Goal: Information Seeking & Learning: Find specific fact

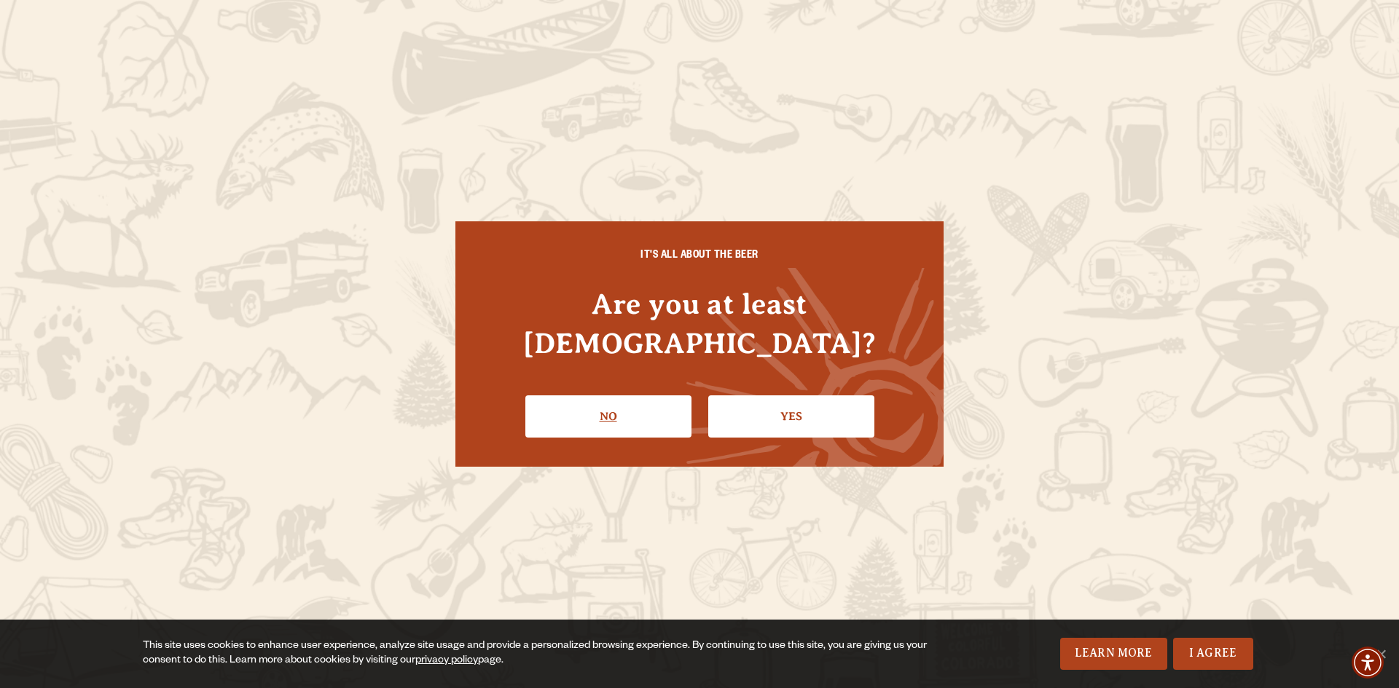
click at [626, 403] on link "No" at bounding box center [608, 417] width 166 height 42
click at [594, 396] on link "No" at bounding box center [608, 417] width 166 height 42
click at [793, 402] on link "Yes" at bounding box center [791, 417] width 166 height 42
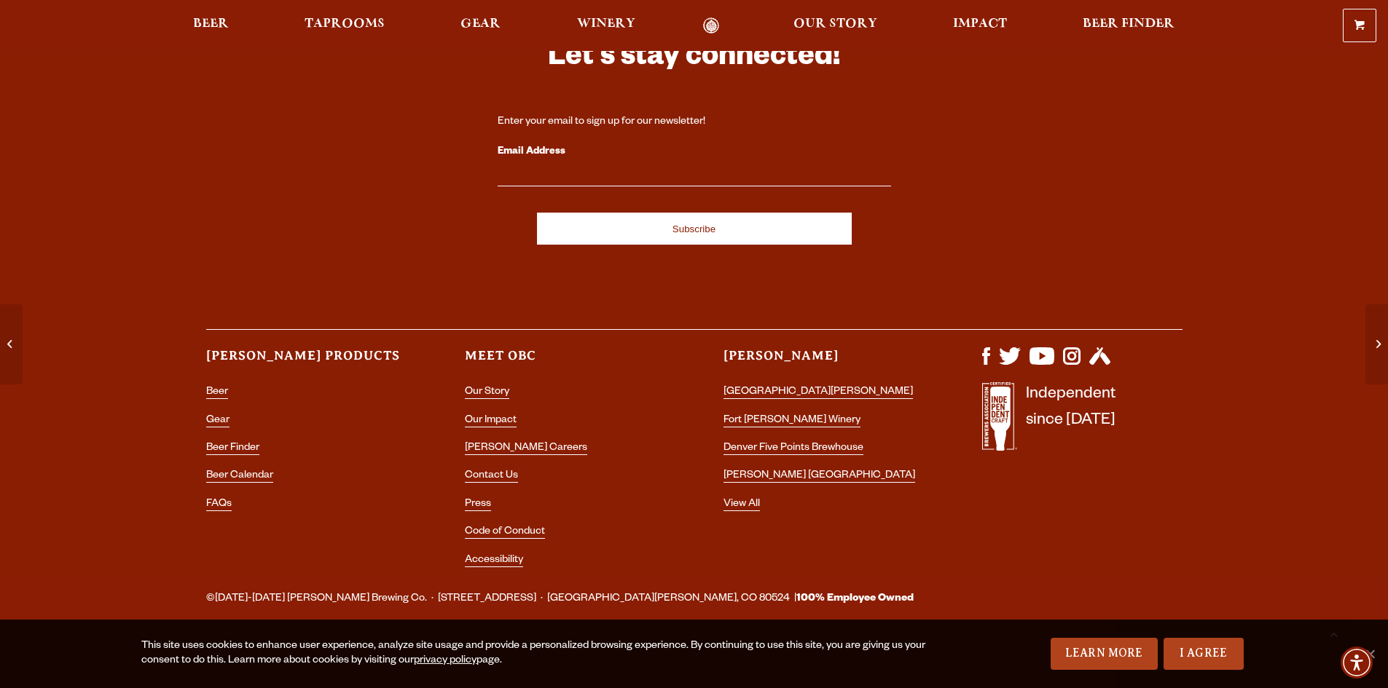
scroll to position [5204, 0]
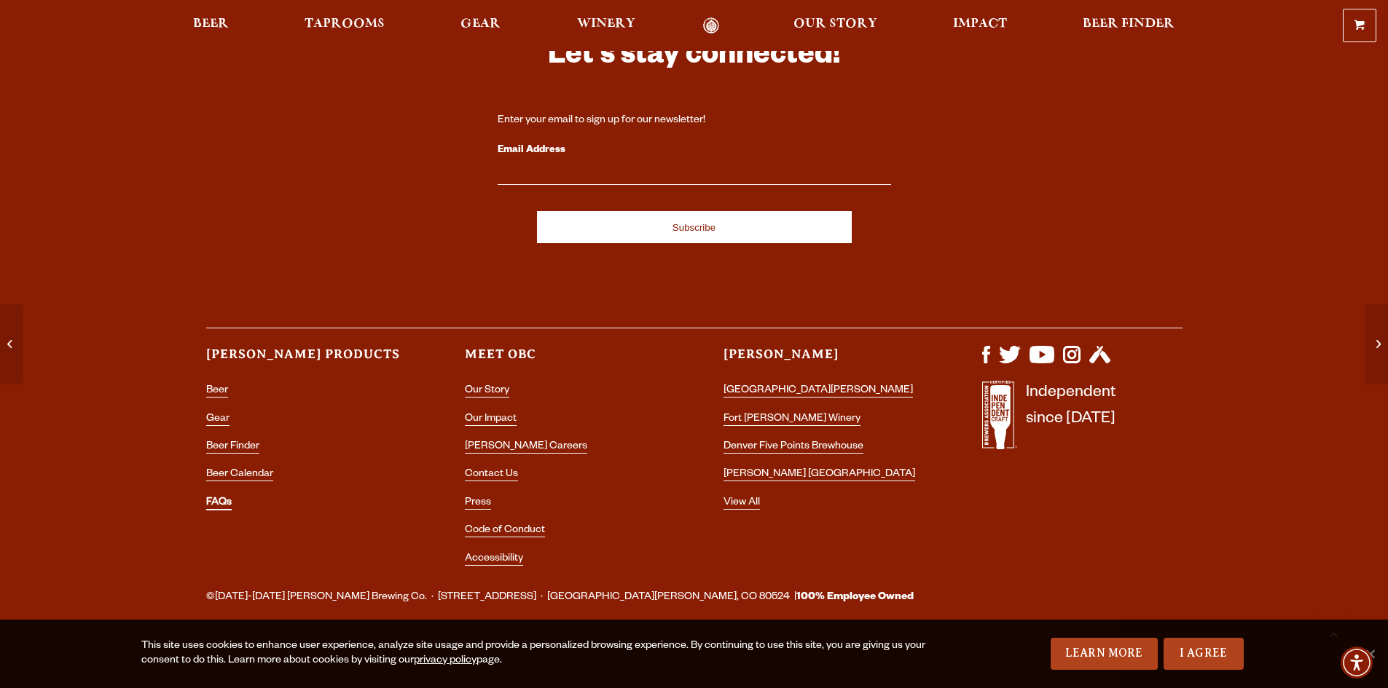
click at [206, 500] on link "FAQs" at bounding box center [218, 504] width 25 height 13
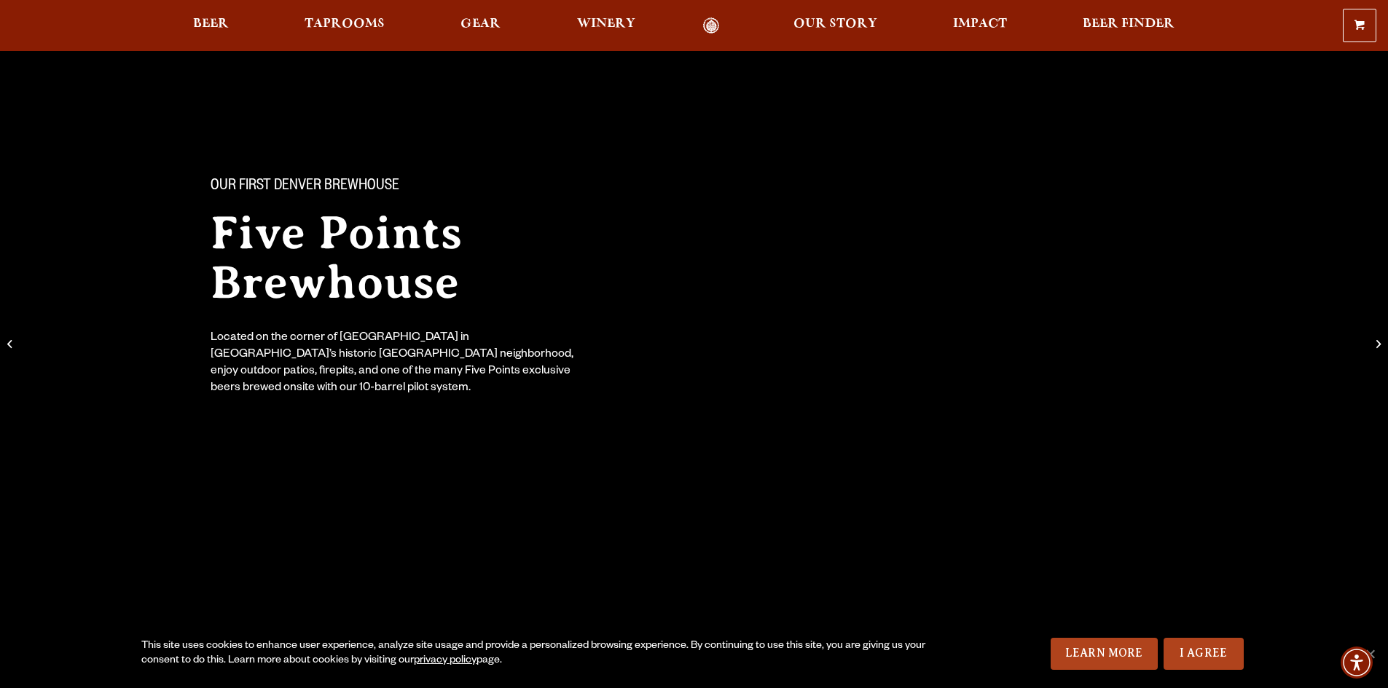
scroll to position [0, 0]
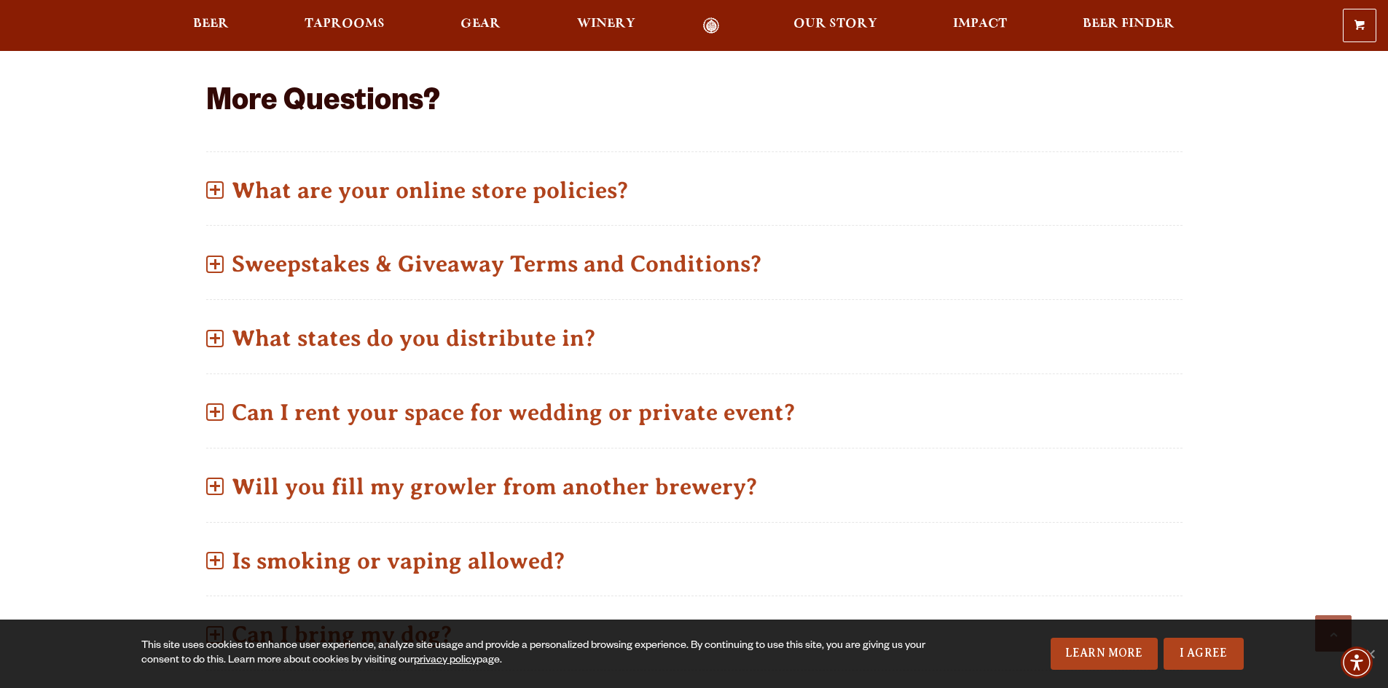
scroll to position [728, 0]
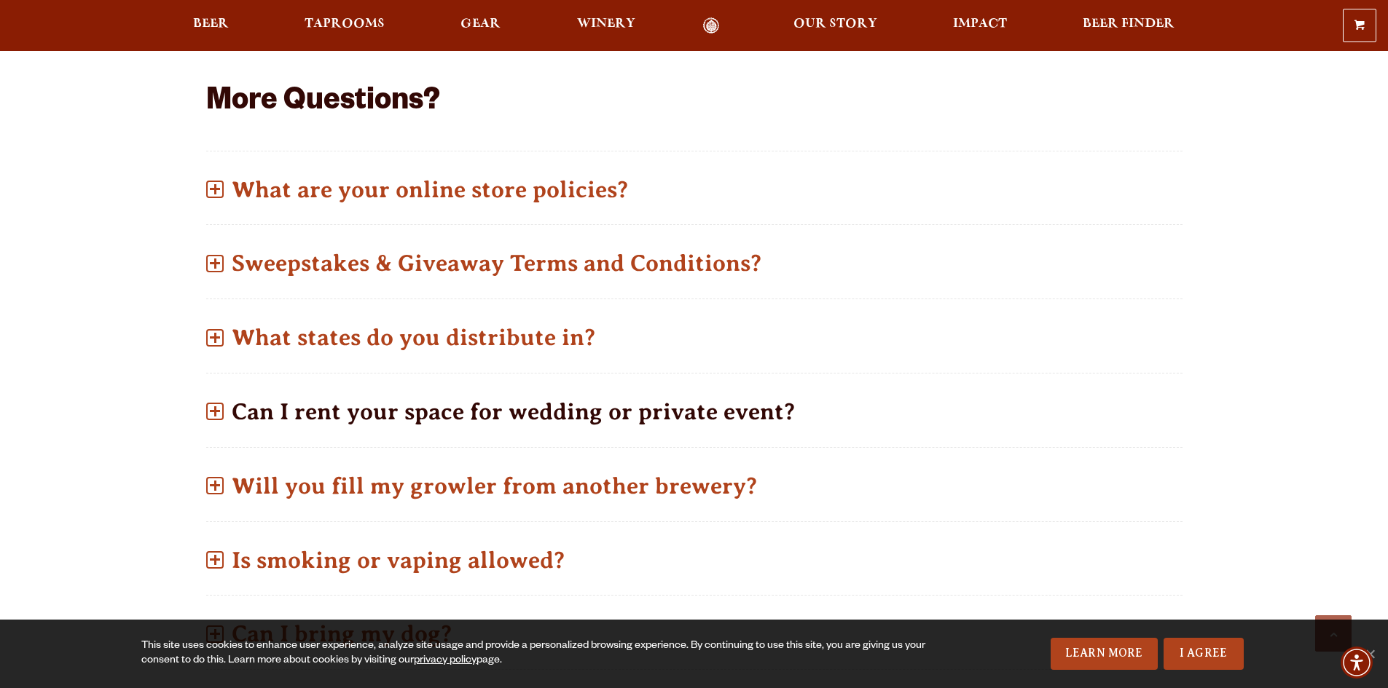
click at [223, 412] on span at bounding box center [214, 411] width 17 height 17
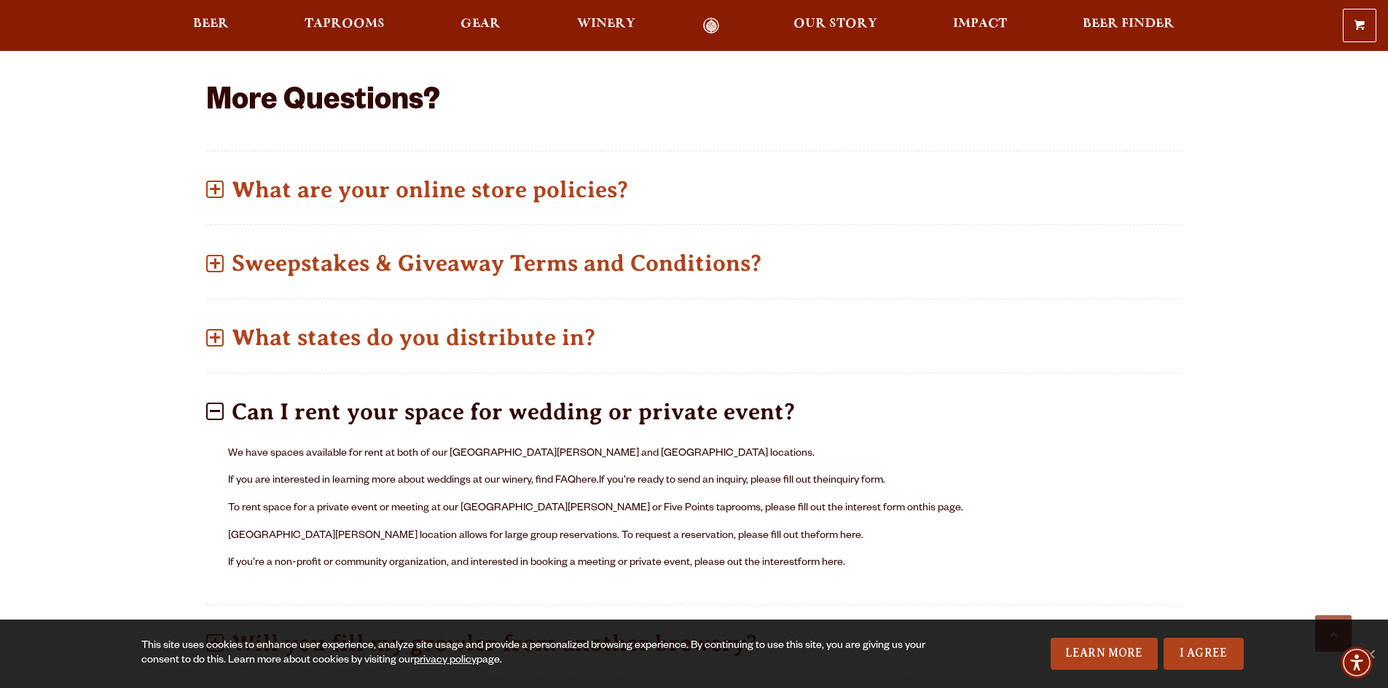
click at [222, 412] on span at bounding box center [214, 411] width 17 height 17
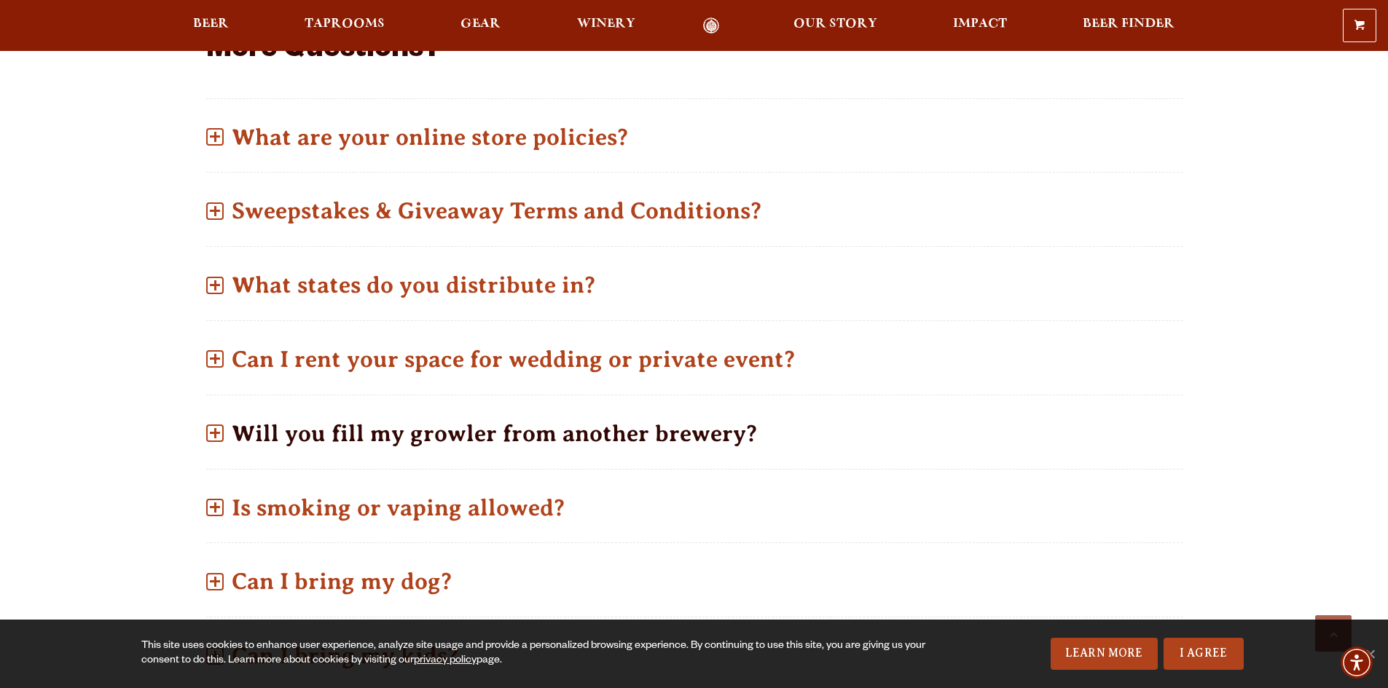
scroll to position [947, 0]
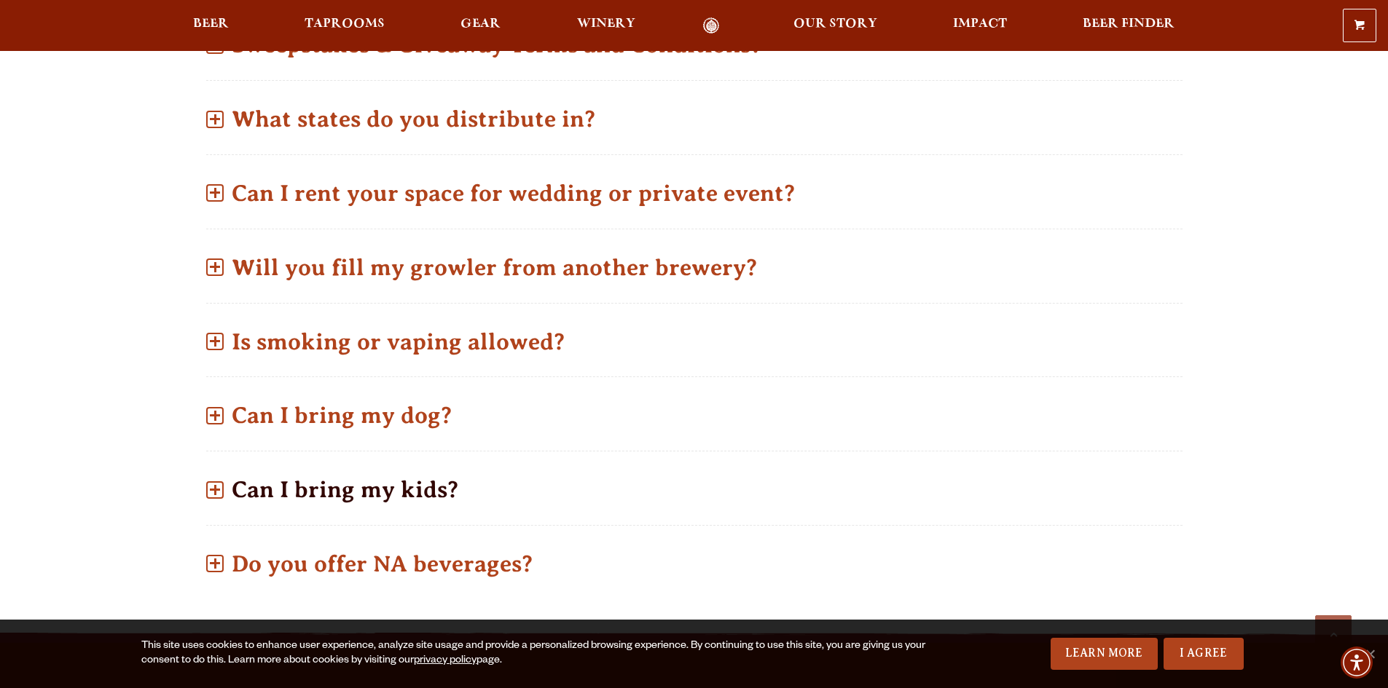
click at [224, 488] on p "Can I bring my kids?" at bounding box center [694, 490] width 976 height 52
